Goal: Task Accomplishment & Management: Complete application form

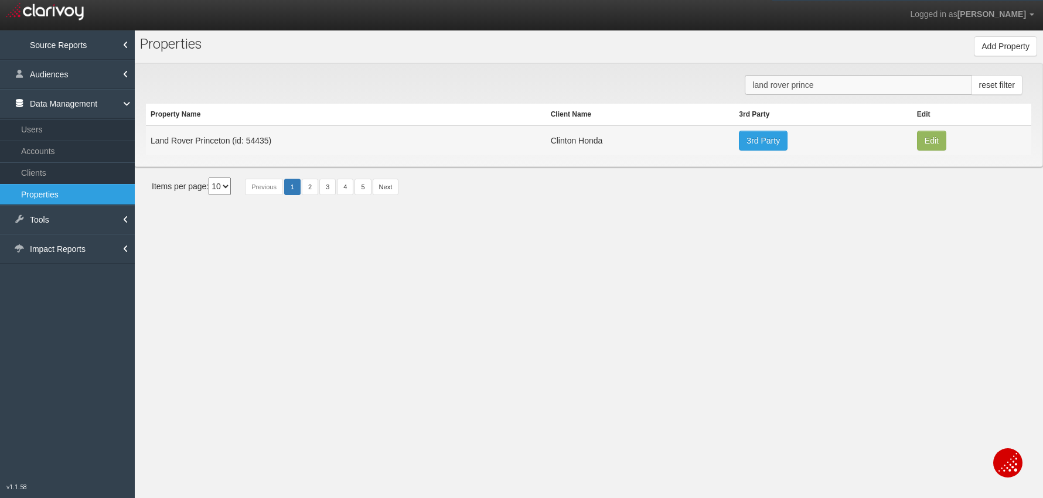
click at [792, 90] on input "land rover prince" at bounding box center [858, 85] width 227 height 20
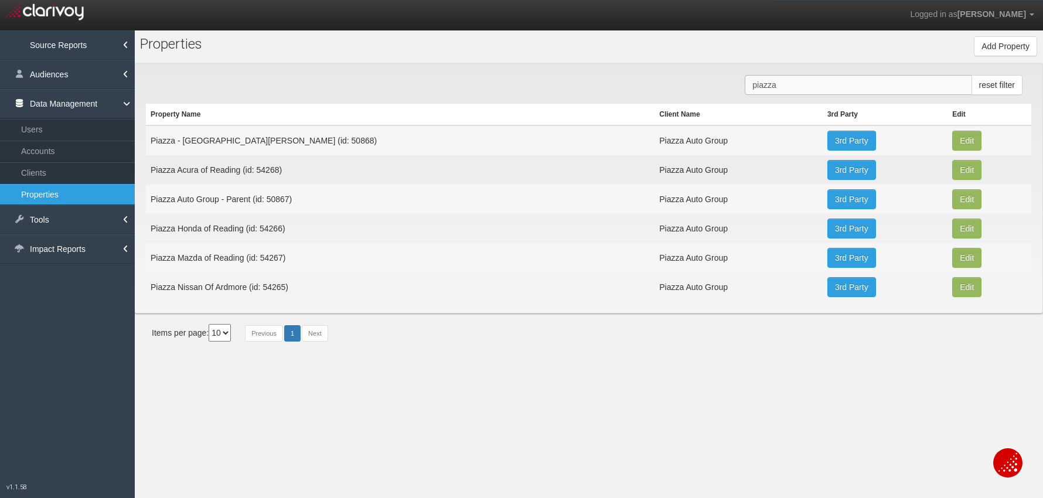
type input "piazza"
click at [274, 289] on td "Piazza Nissan Of Ardmore (id: 54265)" at bounding box center [400, 286] width 509 height 29
copy td "54265"
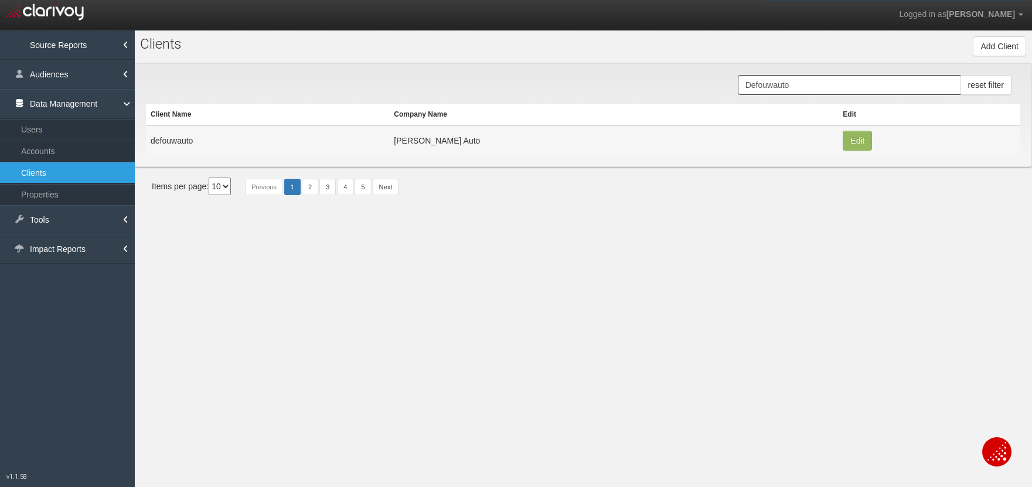
click at [798, 81] on input "Defouwauto" at bounding box center [849, 85] width 223 height 20
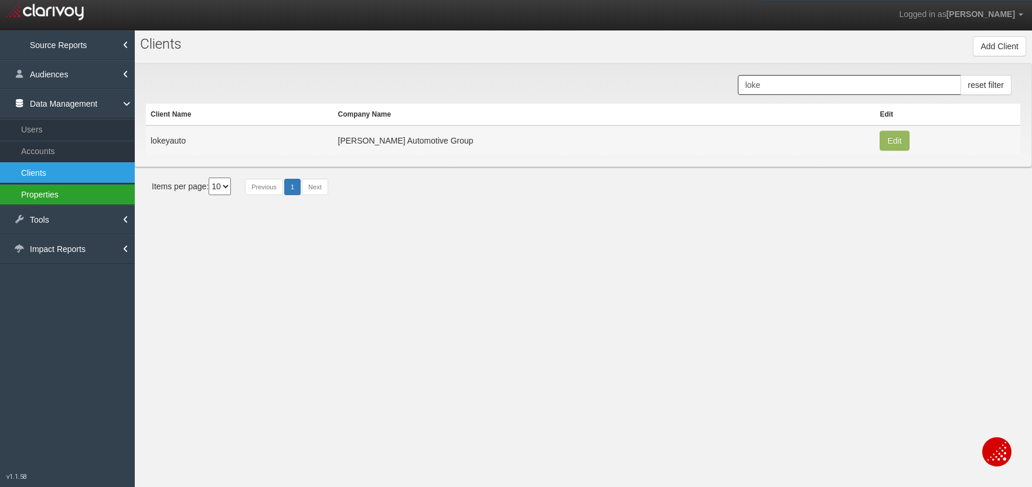
type input "loke"
click at [28, 190] on link "Properties" at bounding box center [67, 194] width 135 height 21
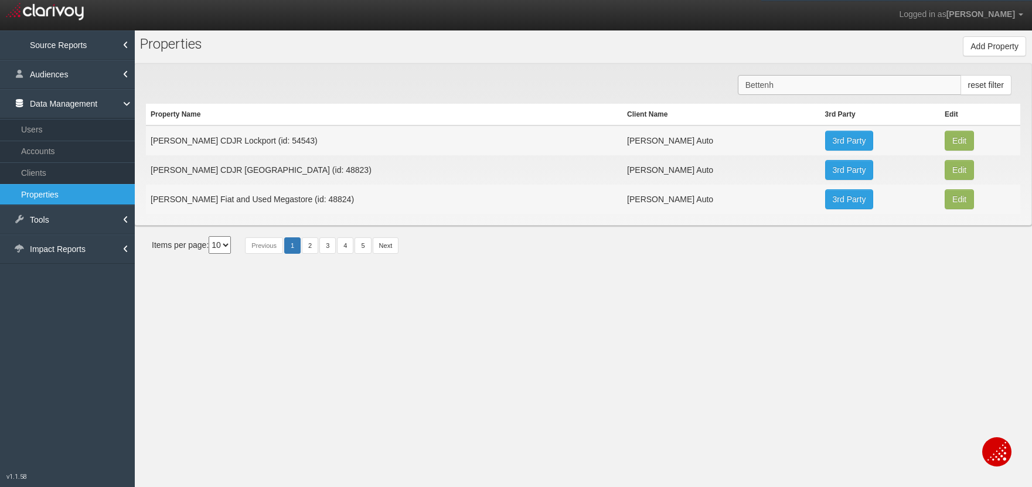
click at [752, 86] on input "Bettenh" at bounding box center [849, 85] width 223 height 20
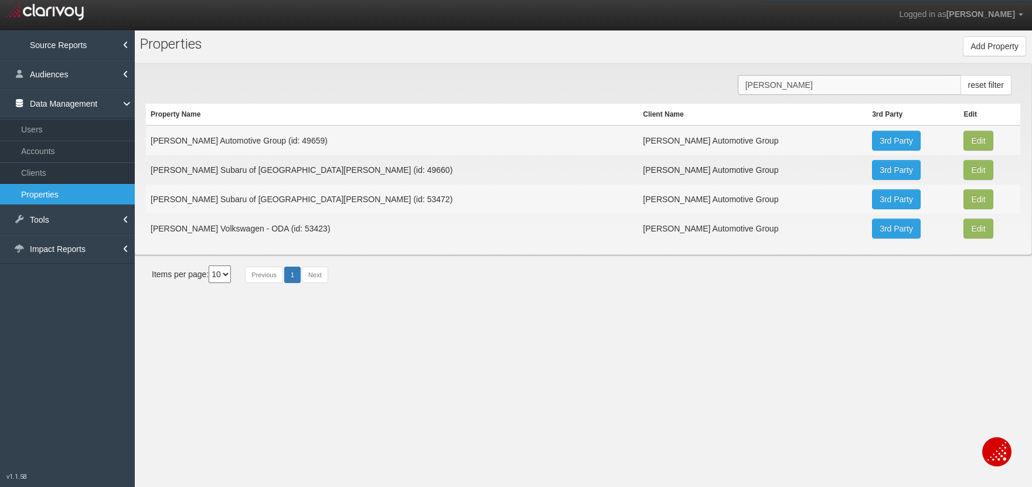
type input "[PERSON_NAME]"
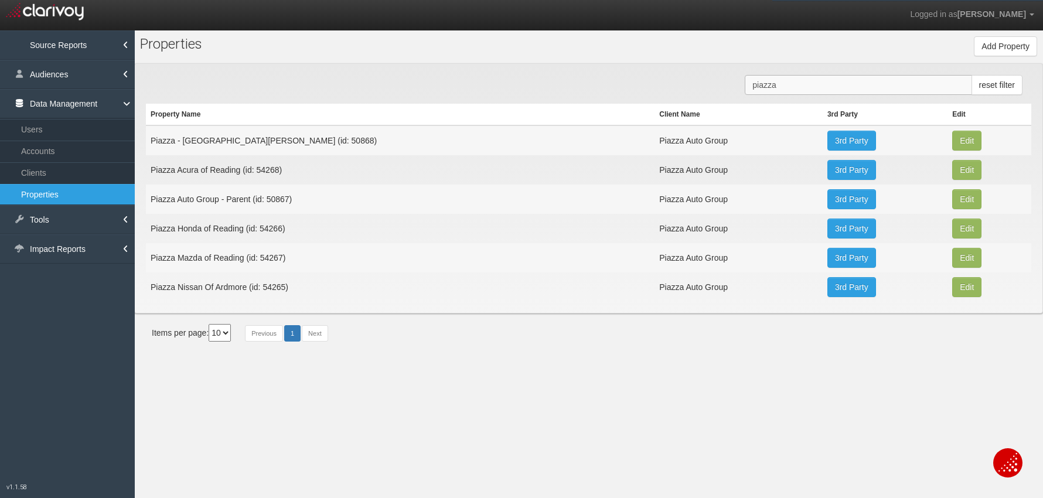
click at [778, 90] on input "piazza" at bounding box center [858, 85] width 227 height 20
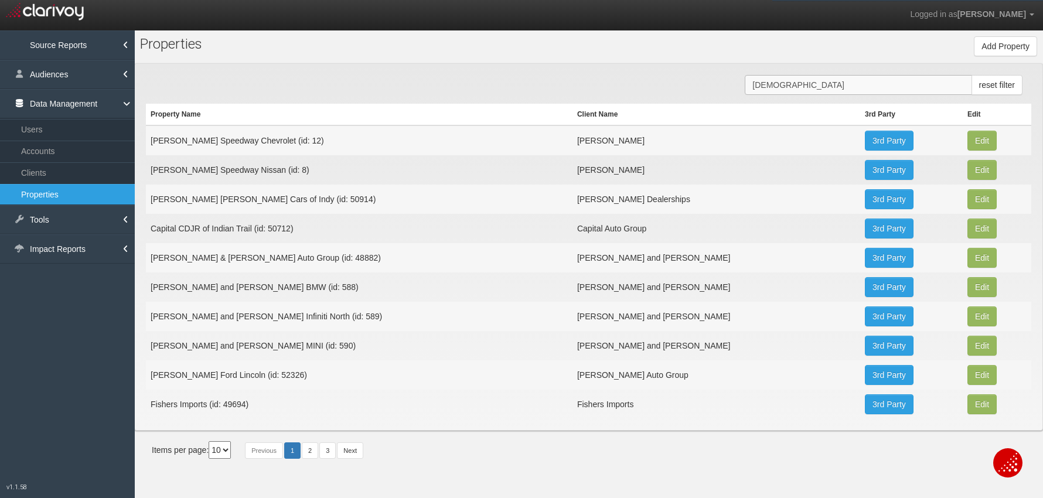
click at [783, 81] on input "[DEMOGRAPHIC_DATA]" at bounding box center [858, 85] width 227 height 20
click at [781, 83] on input "[DEMOGRAPHIC_DATA]" at bounding box center [858, 85] width 227 height 20
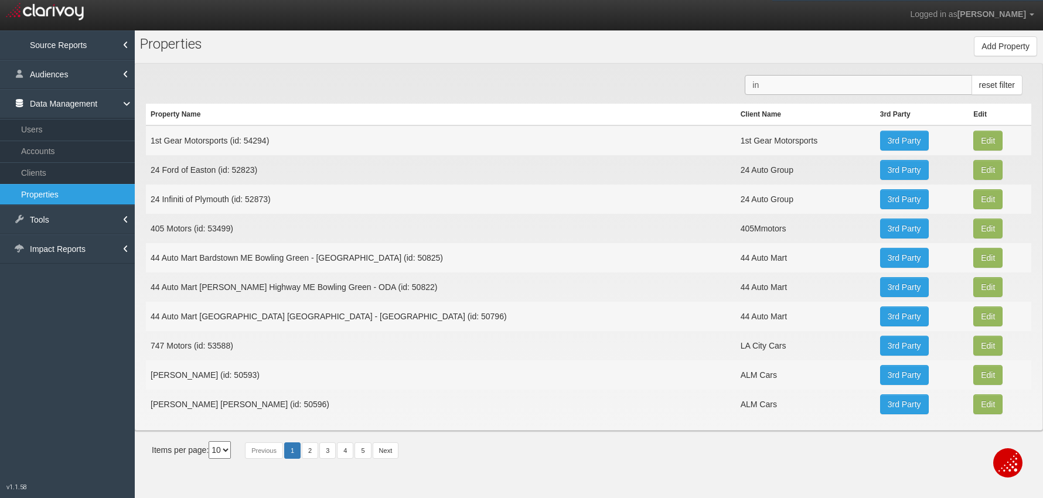
type input "i"
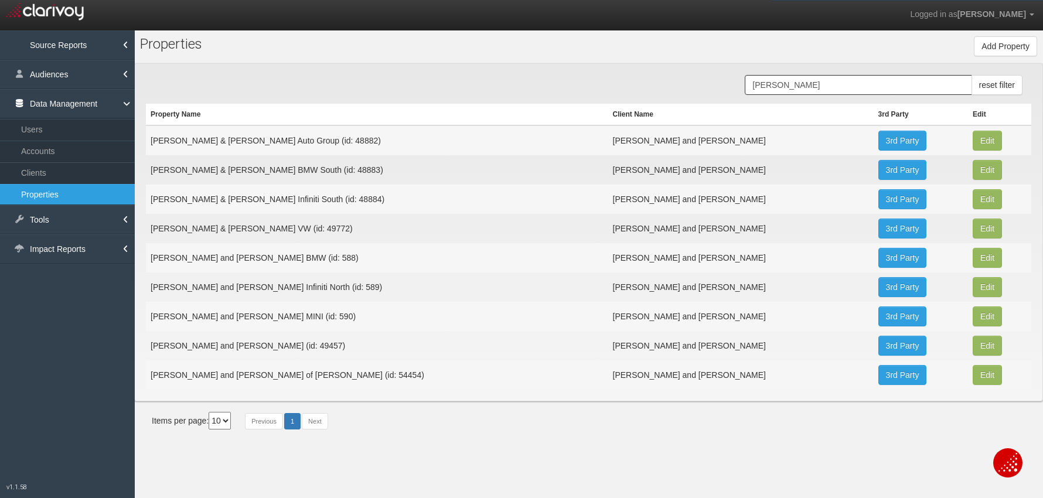
click at [306, 376] on td "[PERSON_NAME] and [PERSON_NAME] of [PERSON_NAME] (id: 54454)" at bounding box center [377, 374] width 462 height 29
copy td "54454"
click at [419, 201] on tbody "[PERSON_NAME] & [PERSON_NAME] Auto Group (id: 48882) [PERSON_NAME] and [PERSON_…" at bounding box center [588, 257] width 885 height 264
click at [778, 81] on input "[PERSON_NAME]" at bounding box center [858, 85] width 227 height 20
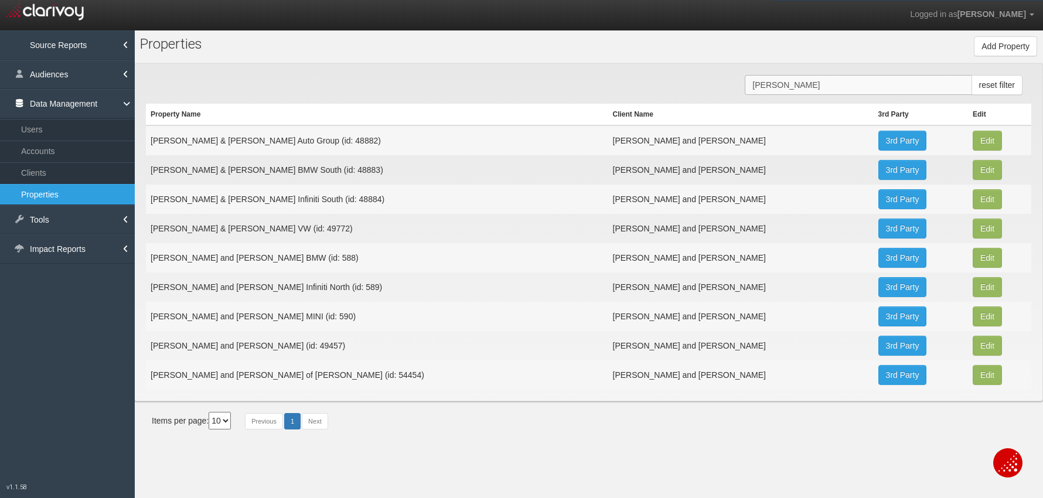
click at [778, 81] on input "[PERSON_NAME]" at bounding box center [858, 85] width 227 height 20
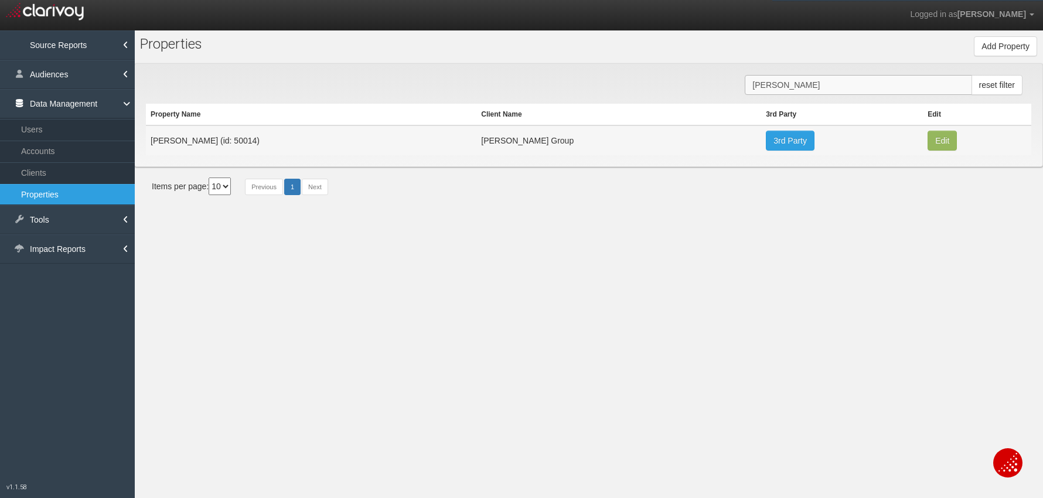
type input "[PERSON_NAME]"
click at [766, 138] on link "3rd Party" at bounding box center [790, 141] width 49 height 20
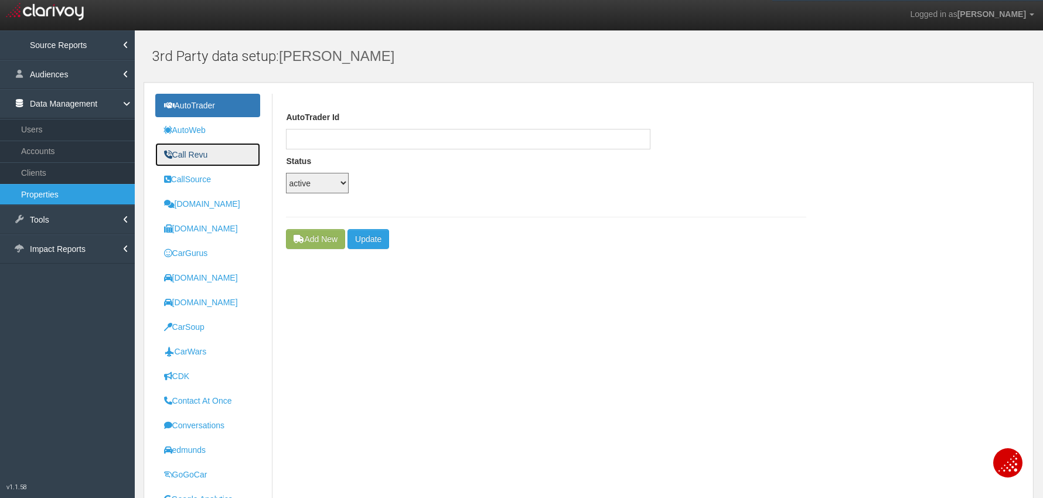
click at [194, 155] on uib-tab-heading "Call Revu" at bounding box center [186, 154] width 44 height 9
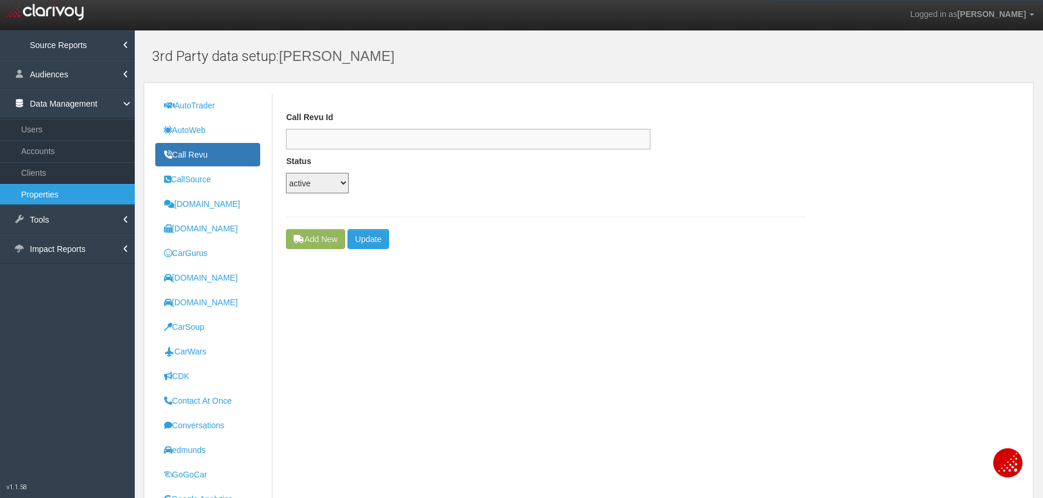
click at [383, 135] on input "text" at bounding box center [468, 139] width 364 height 21
paste input "cdcc027b-cef8-4095-aea6-310d2c42453b"
type input "cdcc027b-cef8-4095-aea6-310d2c42453b"
click at [371, 243] on button "Update" at bounding box center [368, 239] width 42 height 20
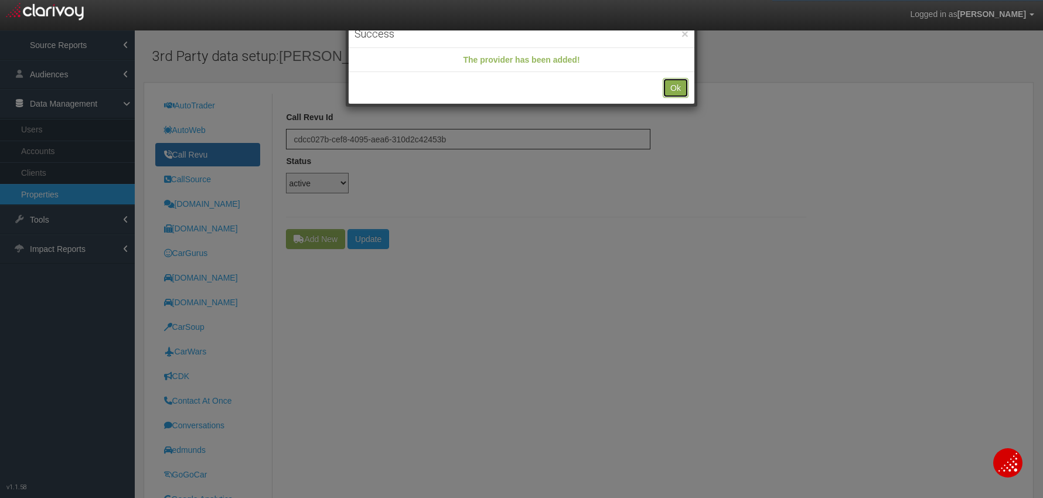
click at [679, 90] on button "Ok" at bounding box center [676, 88] width 26 height 20
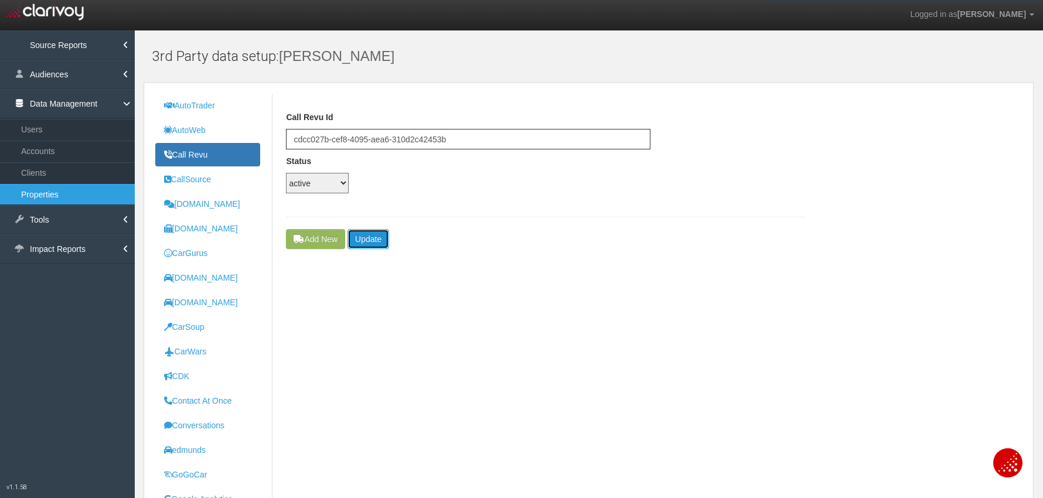
click at [383, 234] on button "Update" at bounding box center [368, 239] width 42 height 20
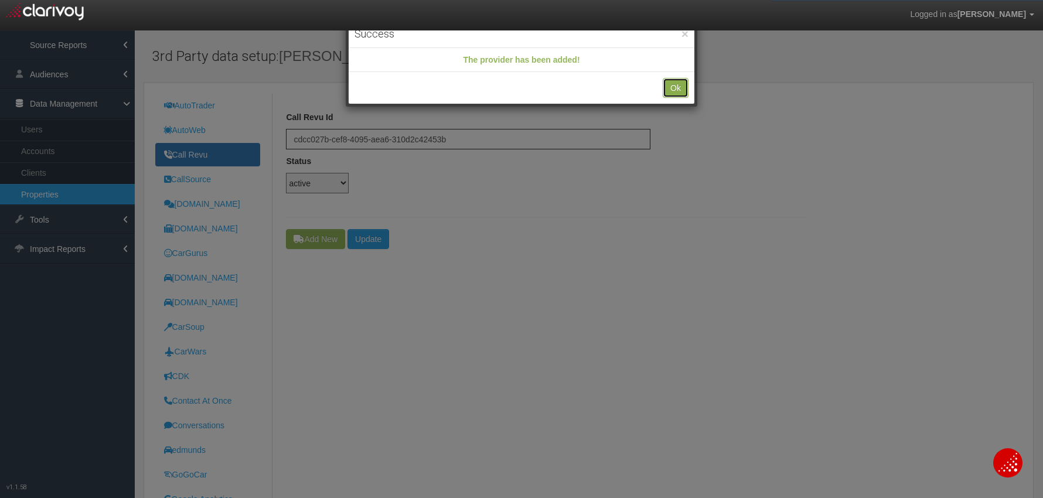
click at [676, 84] on button "Ok" at bounding box center [676, 88] width 26 height 20
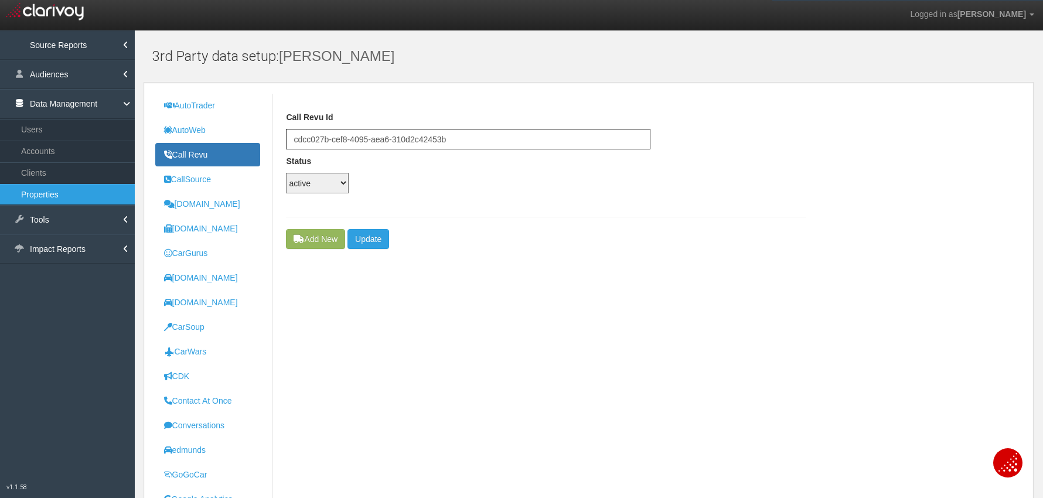
click at [77, 197] on link "Properties" at bounding box center [67, 194] width 135 height 21
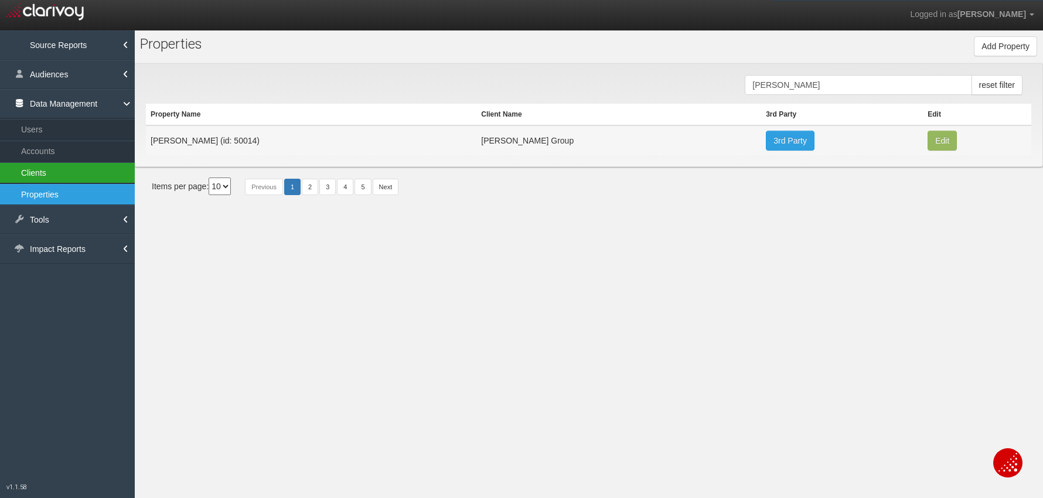
click at [46, 175] on link "Clients" at bounding box center [67, 172] width 135 height 21
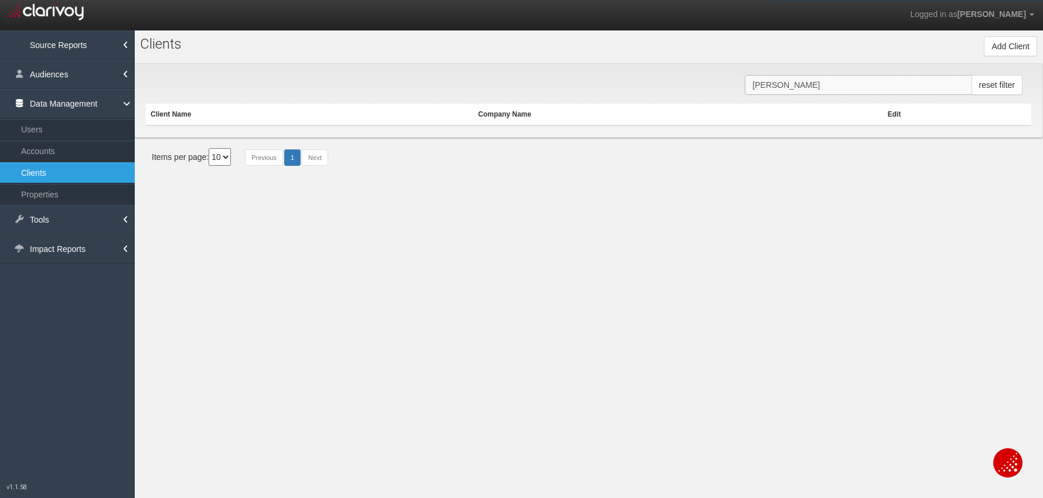
click at [805, 87] on input "[PERSON_NAME]" at bounding box center [858, 85] width 227 height 20
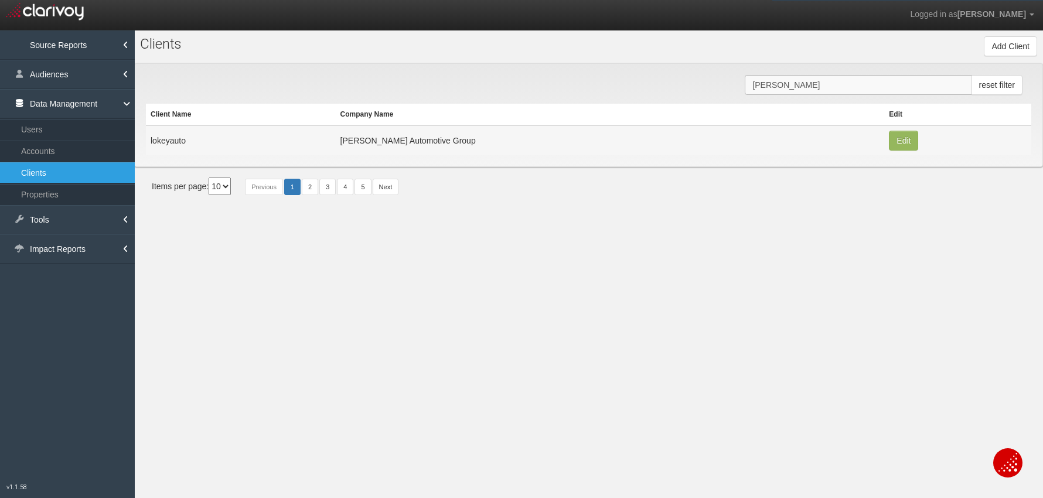
drag, startPoint x: 792, startPoint y: 85, endPoint x: 669, endPoint y: 79, distance: 123.2
click at [669, 79] on div "[PERSON_NAME] reset filter Client Name Company Name Edit lokeyauto [PERSON_NAME…" at bounding box center [588, 115] width 909 height 104
type input "[PERSON_NAME]"
click at [83, 186] on link "Properties" at bounding box center [67, 194] width 135 height 21
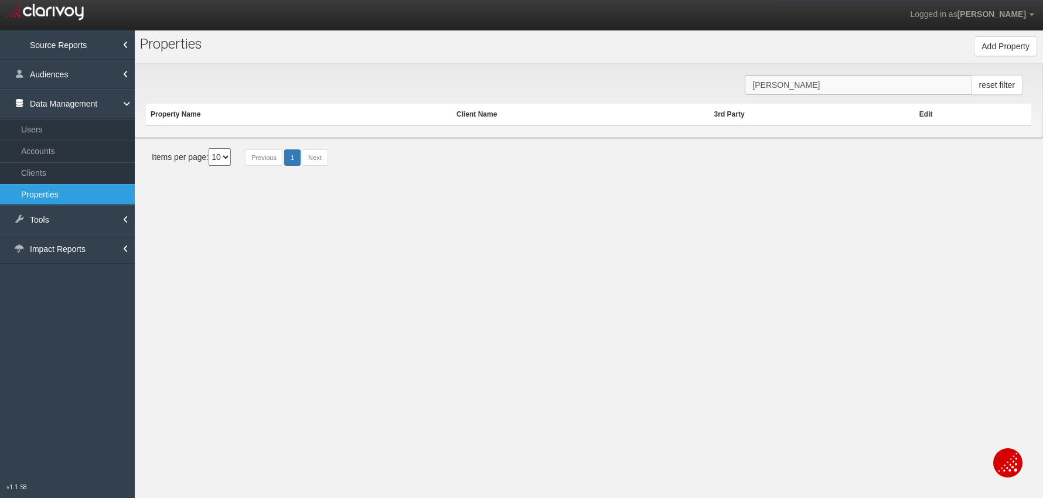
click at [881, 87] on input "[PERSON_NAME]" at bounding box center [858, 85] width 227 height 20
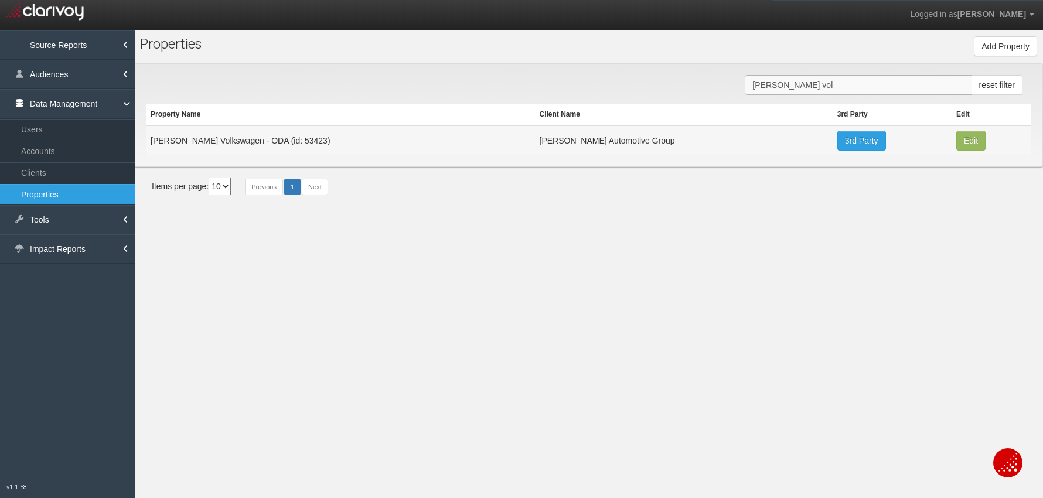
type input "[PERSON_NAME] vol"
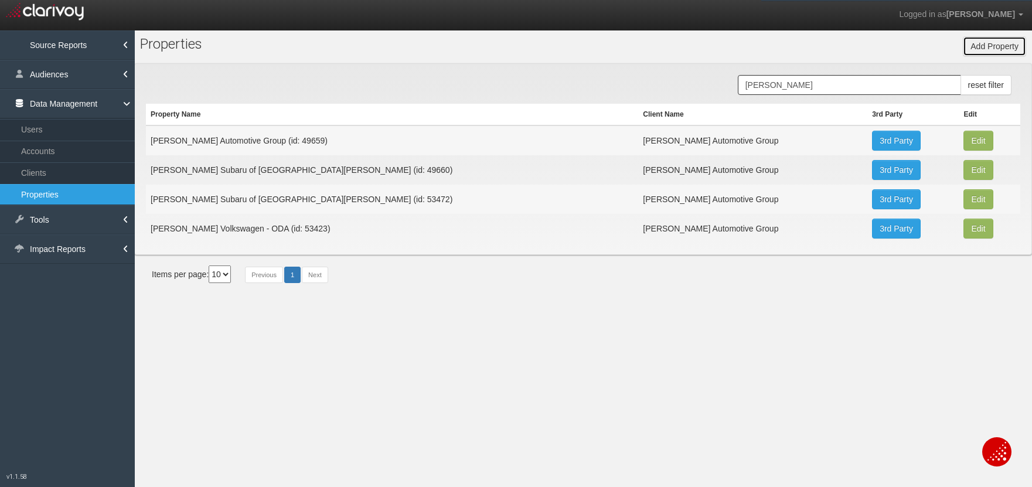
click at [985, 52] on button "Add Property" at bounding box center [994, 46] width 63 height 20
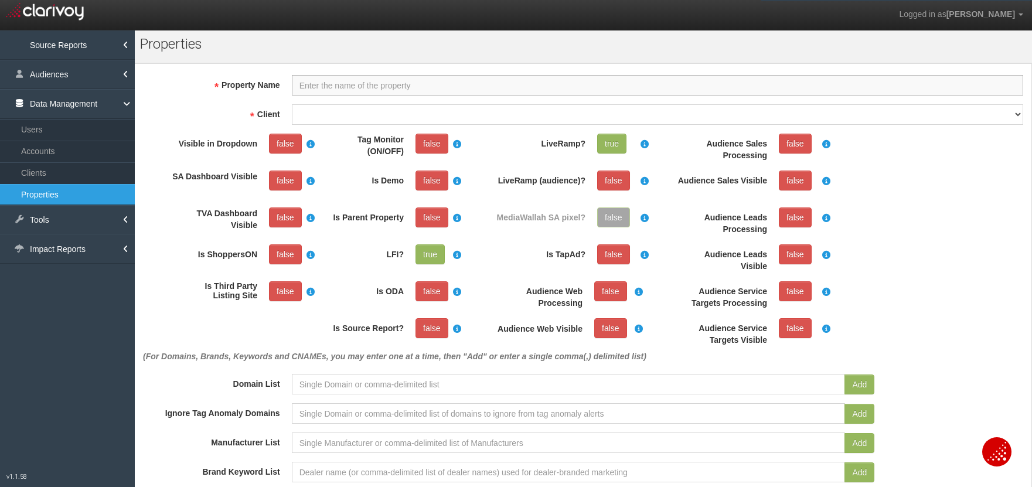
click at [775, 89] on input "Property Name" at bounding box center [657, 85] width 731 height 21
type input "Lokey Volkswagen"
select select "60ccadd5130ebe4f7cc9f0b4"
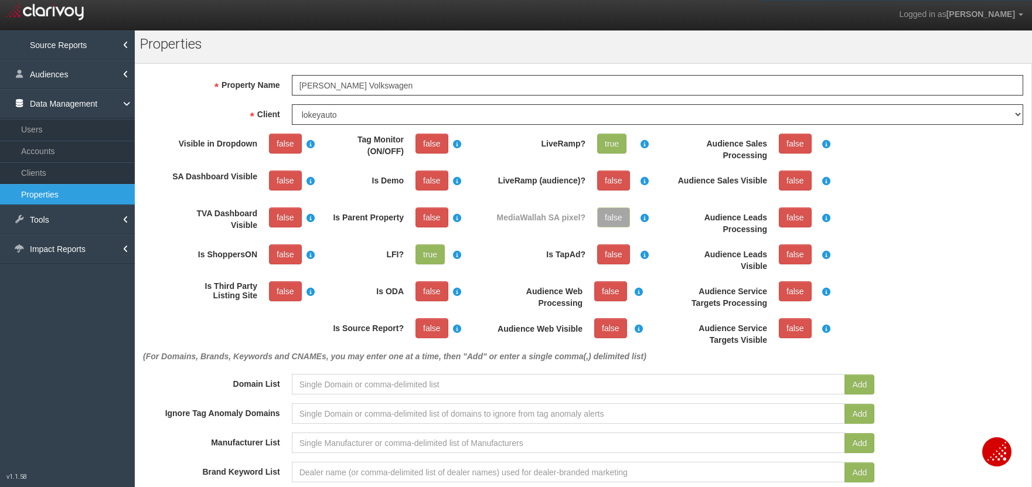
drag, startPoint x: 268, startPoint y: 145, endPoint x: 350, endPoint y: 143, distance: 82.0
click at [272, 144] on link "false" at bounding box center [285, 144] width 33 height 20
click at [458, 137] on div "false" at bounding box center [458, 144] width 97 height 20
drag, startPoint x: 428, startPoint y: 141, endPoint x: 452, endPoint y: 221, distance: 83.2
click at [428, 141] on link "false" at bounding box center [431, 144] width 33 height 20
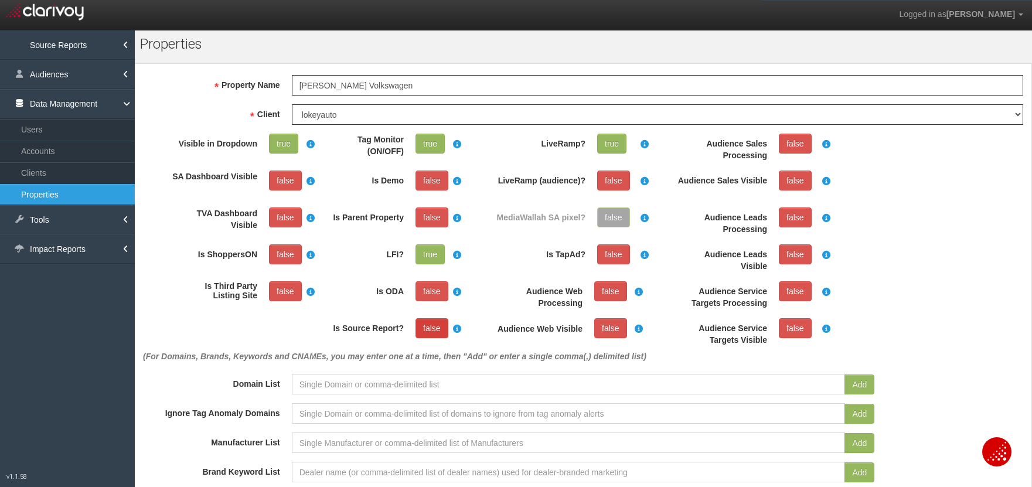
drag, startPoint x: 438, startPoint y: 332, endPoint x: 451, endPoint y: 325, distance: 14.7
click at [437, 331] on link "false" at bounding box center [431, 328] width 33 height 20
click at [389, 381] on input at bounding box center [569, 384] width 554 height 21
paste input "lokeyvw.com"
type input "lokeyvw.com"
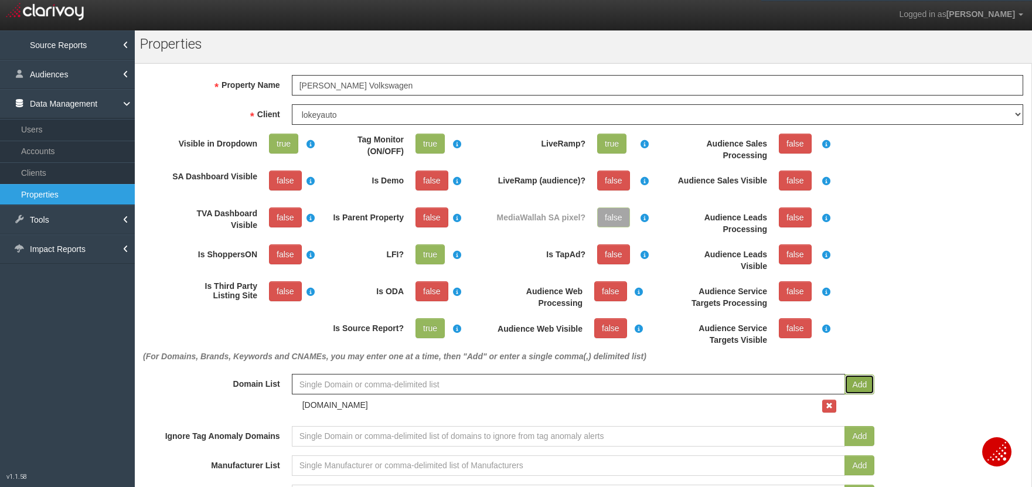
click at [862, 381] on button "Add" at bounding box center [859, 384] width 30 height 20
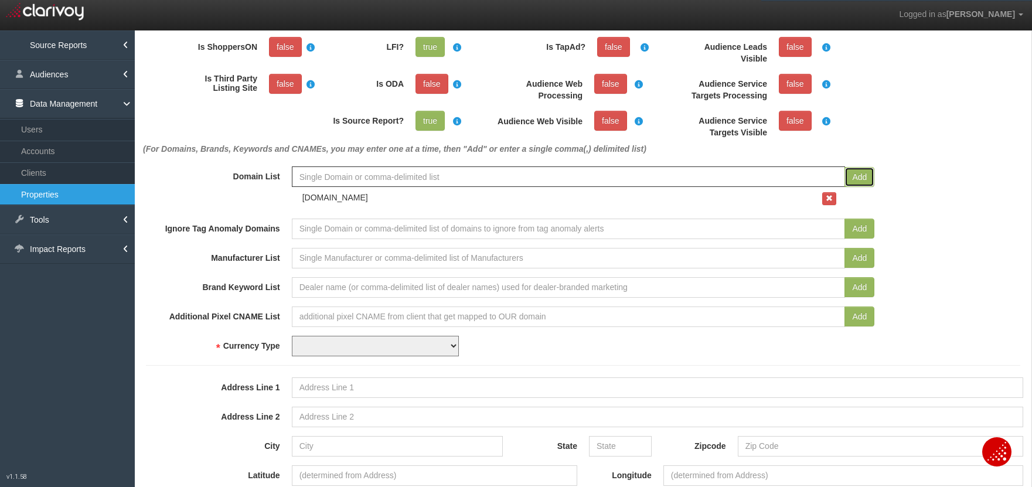
scroll to position [226, 0]
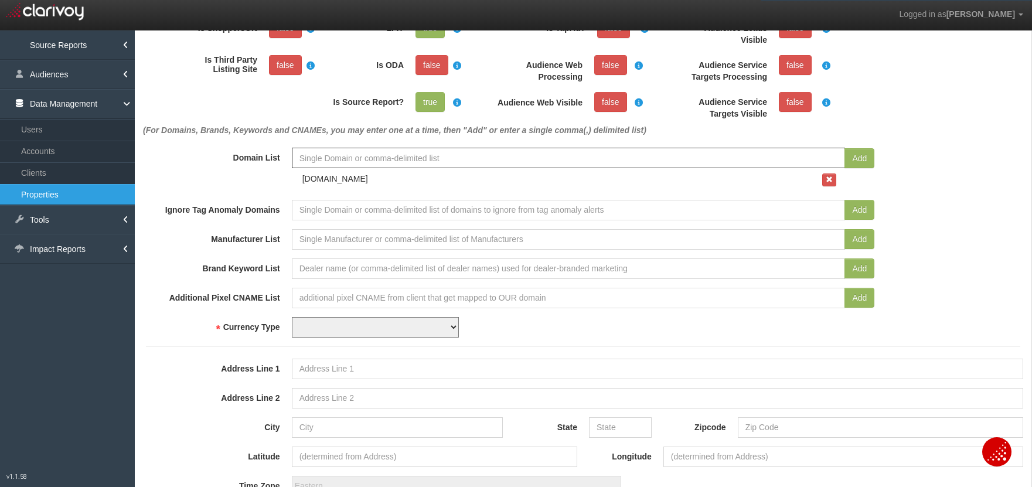
click at [373, 331] on select "USD CAD" at bounding box center [375, 327] width 167 height 21
select select "string:USD"
click at [292, 317] on select "USD CAD" at bounding box center [375, 327] width 167 height 21
click at [420, 372] on input "Address Line 1" at bounding box center [657, 369] width 731 height 21
paste input "27850 US Highway 19 North, Clearwater, FL 33761"
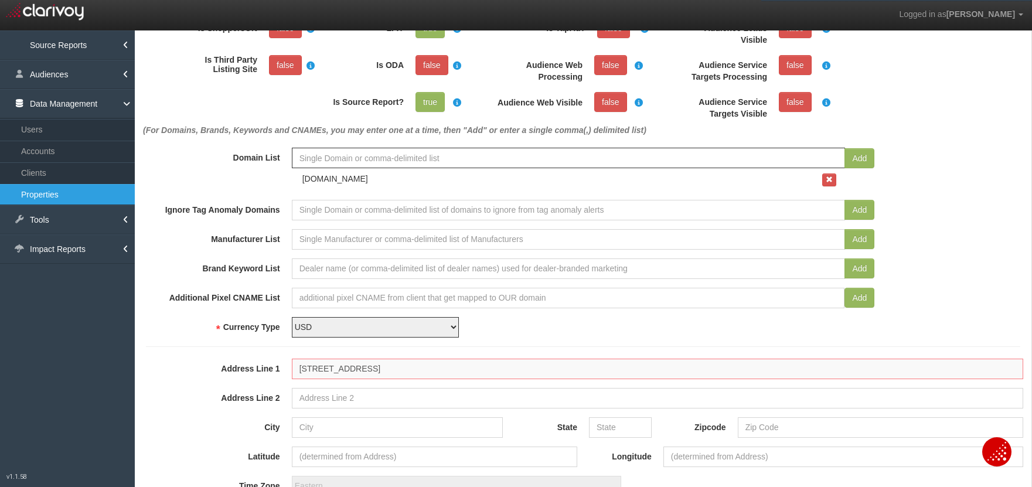
click at [469, 369] on input "27850 US Highway 19 North, Clearwater, FL 33761" at bounding box center [657, 369] width 731 height 21
type input "27850 US Highway 19 North, Clearwater, FL"
click at [768, 434] on input "Zipcode" at bounding box center [880, 427] width 285 height 21
paste input "33761"
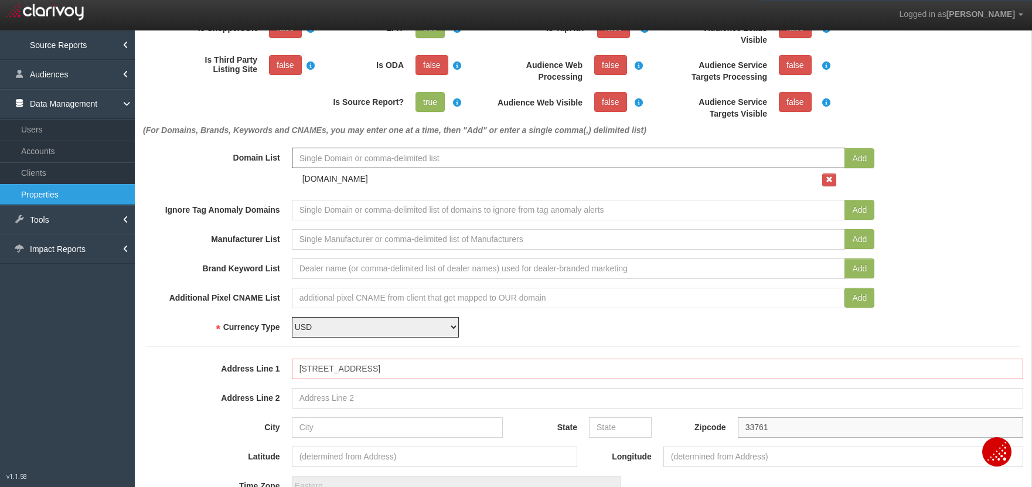
type input "33761"
click at [455, 367] on input "27850 US Highway 19 North, Clearwater, FL" at bounding box center [657, 369] width 731 height 21
type input "27850 US Highway 19 North, Clearwater,"
click at [619, 422] on input "State" at bounding box center [620, 427] width 63 height 21
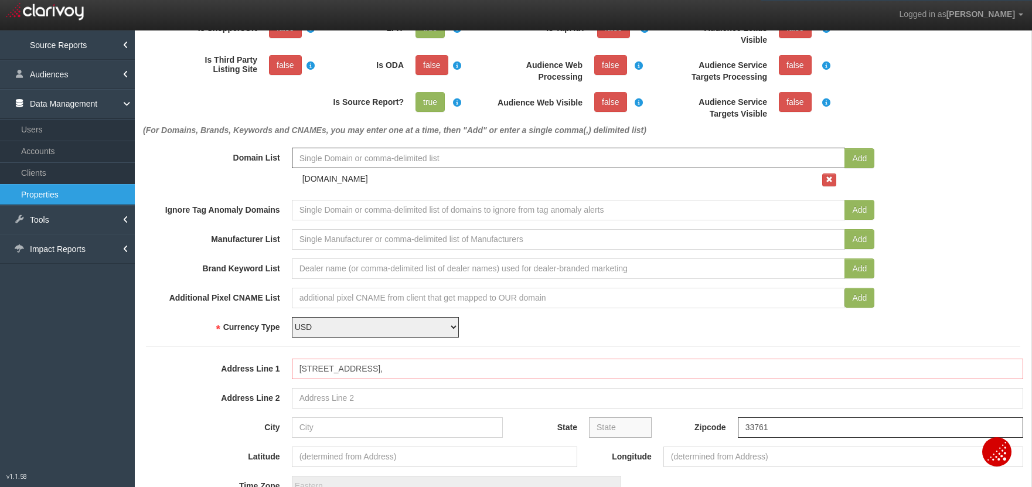
paste input "FL"
type input "FL"
click at [424, 369] on input "27850 US Highway 19 North, Clearwater," at bounding box center [657, 369] width 731 height 21
type input "27850 US Highway 19 North,,"
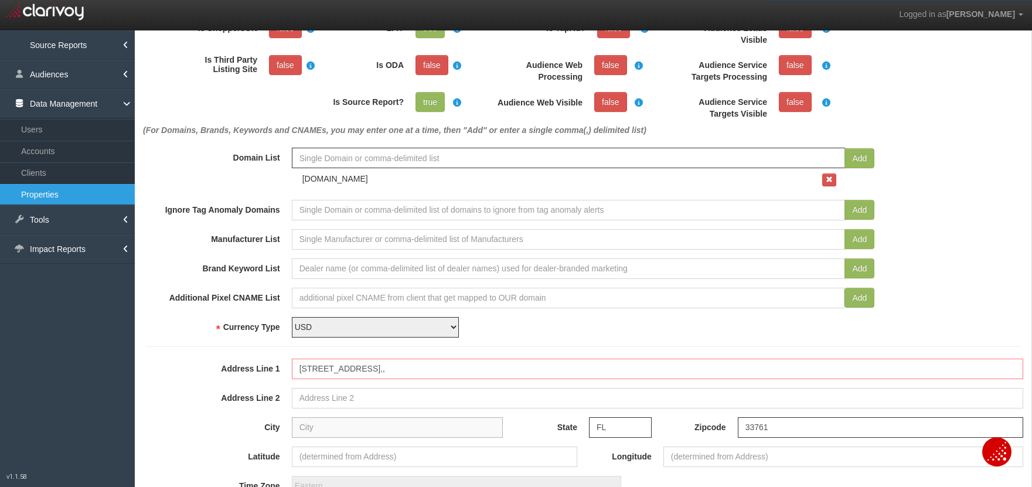
click at [428, 424] on input "City" at bounding box center [398, 427] width 212 height 21
paste input "Clearwater"
type input "Clearwater"
click at [414, 367] on input "27850 US Highway 19 North,," at bounding box center [657, 369] width 731 height 21
click at [353, 370] on input "27850 US Highway 19 North" at bounding box center [657, 369] width 731 height 21
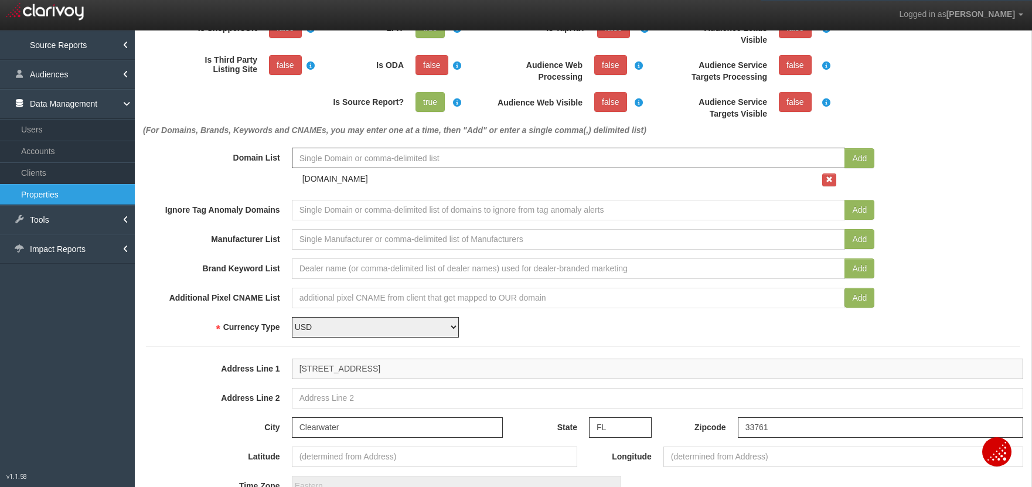
click at [353, 370] on input "27850 US Highway 19 North" at bounding box center [657, 369] width 731 height 21
type input "27850 US Highway 19 North"
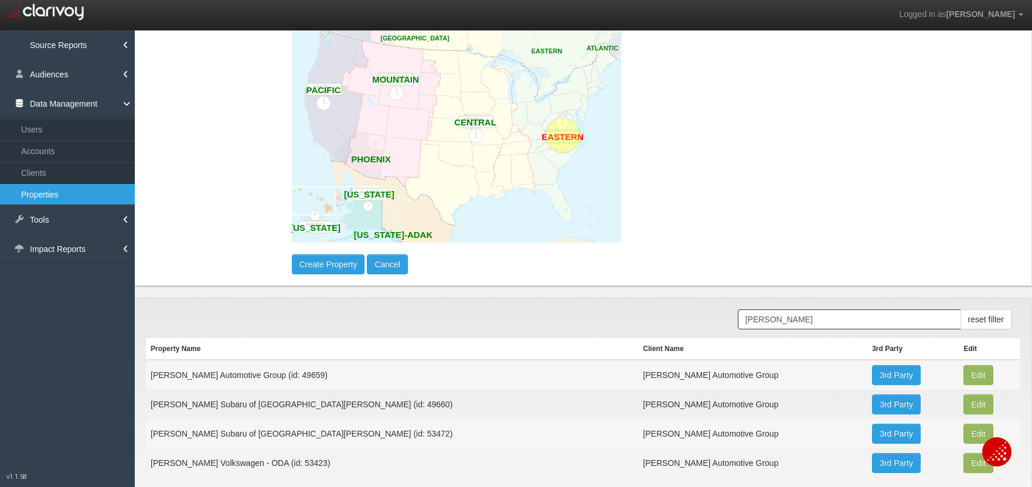
scroll to position [728, 0]
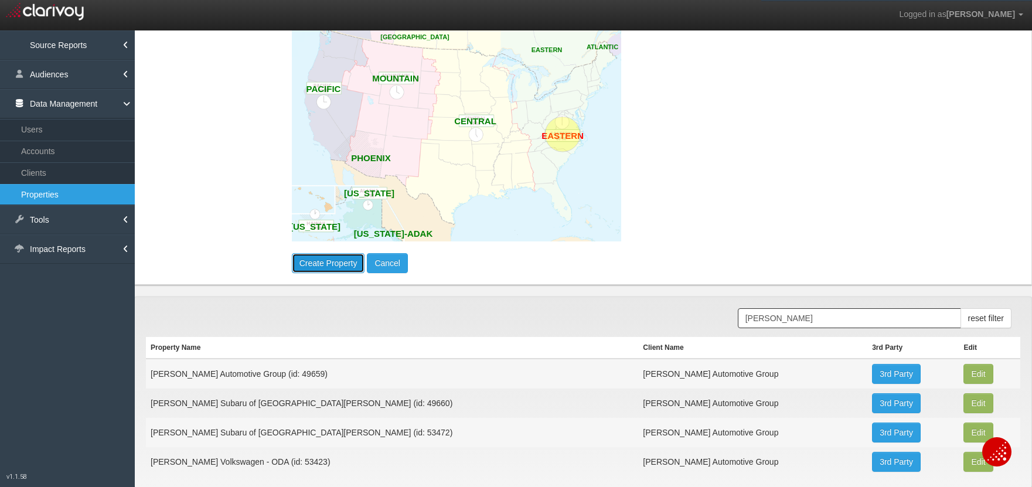
type input "28.0253039"
type input "-82.7390551"
click at [340, 264] on button "Create Property" at bounding box center [328, 263] width 73 height 20
select select "?"
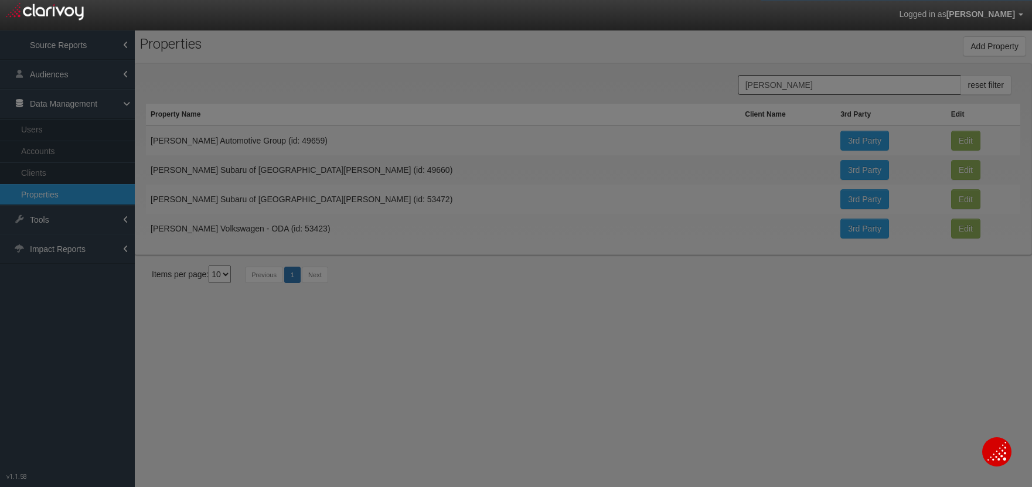
scroll to position [0, 0]
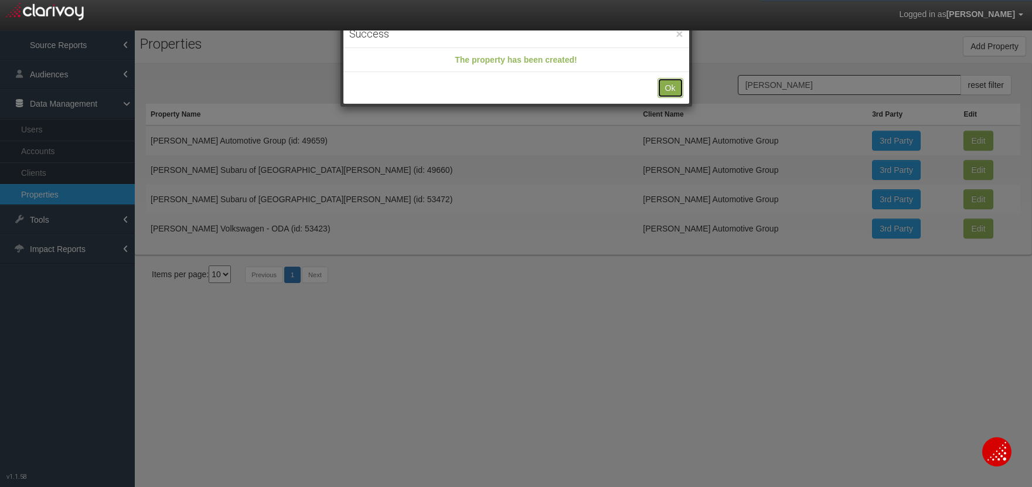
click at [671, 91] on button "Ok" at bounding box center [670, 88] width 26 height 20
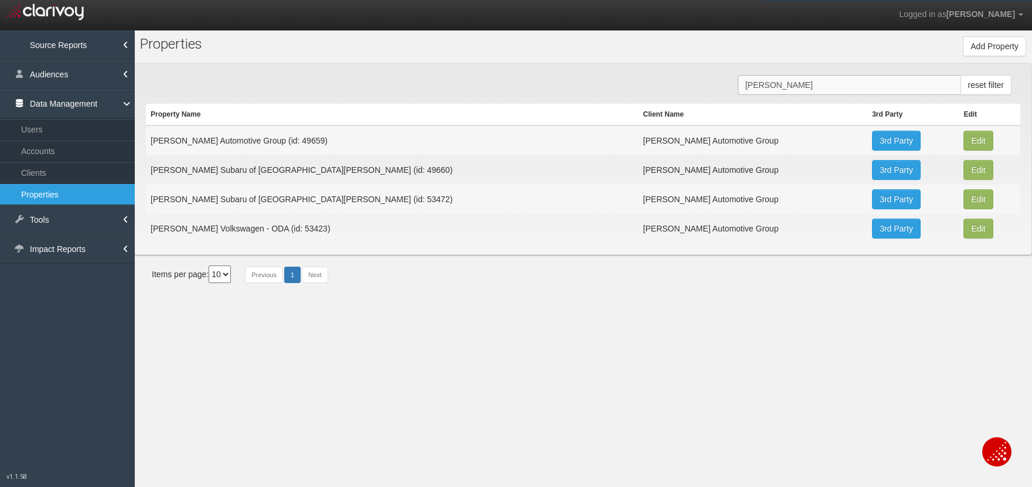
click at [827, 77] on input "[PERSON_NAME]" at bounding box center [849, 85] width 223 height 20
click at [826, 80] on input "[PERSON_NAME]" at bounding box center [849, 85] width 223 height 20
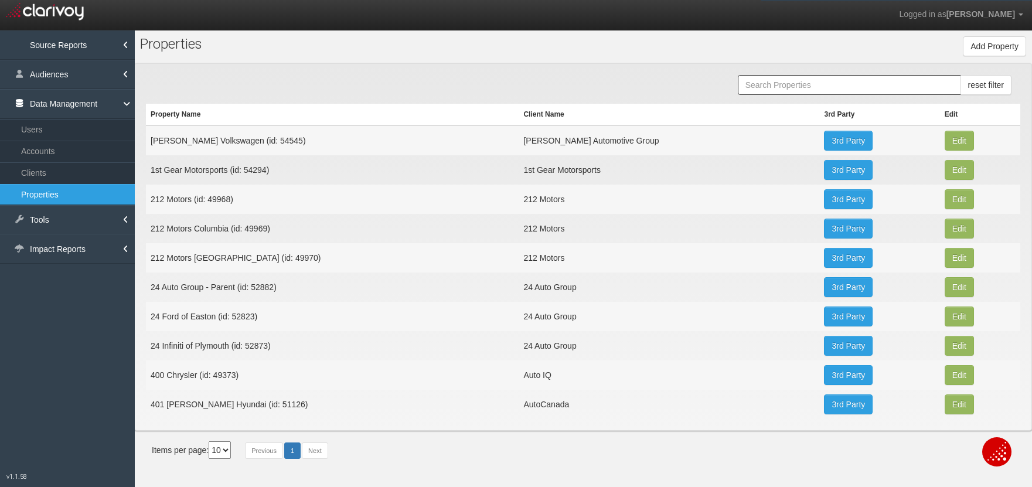
click at [245, 139] on td "Lokey Volkswagen (id: 54545)" at bounding box center [332, 140] width 373 height 30
copy td "54545"
click at [30, 173] on link "Clients" at bounding box center [67, 172] width 135 height 21
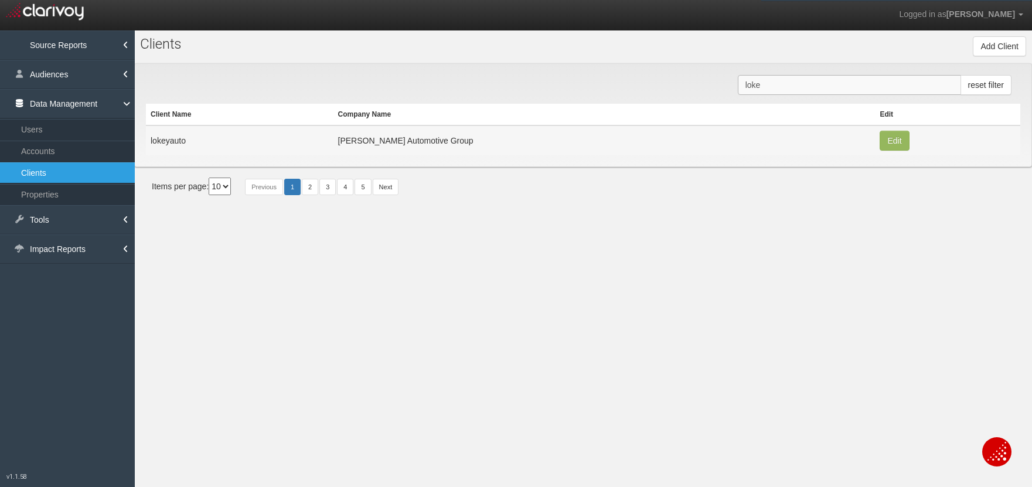
click at [784, 87] on input "loke" at bounding box center [849, 85] width 223 height 20
click at [879, 144] on button "Edit" at bounding box center [893, 141] width 29 height 20
type input "lokeyauto"
type input "7583a5efa815854778801b504b408731512aa92f"
type input "1213"
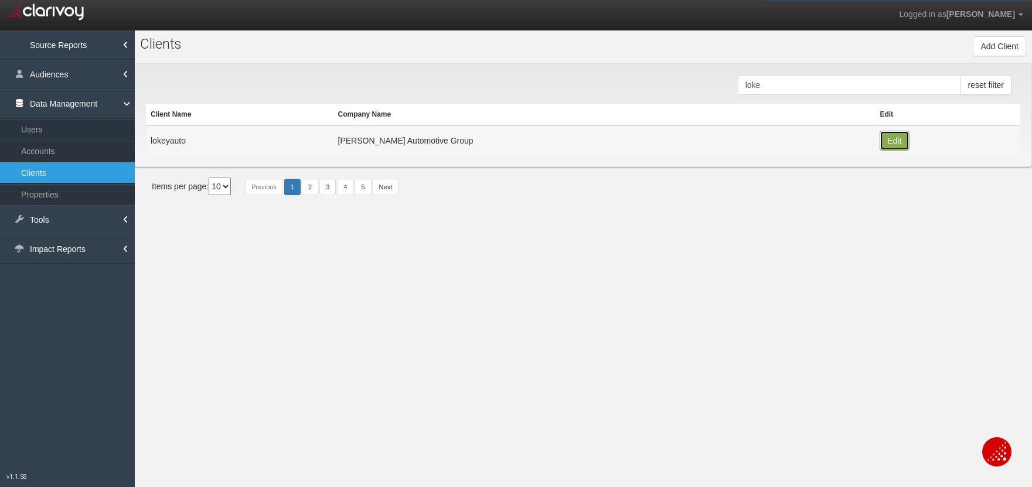
type input "[PERSON_NAME] Automotive Group"
